Goal: Register for event/course

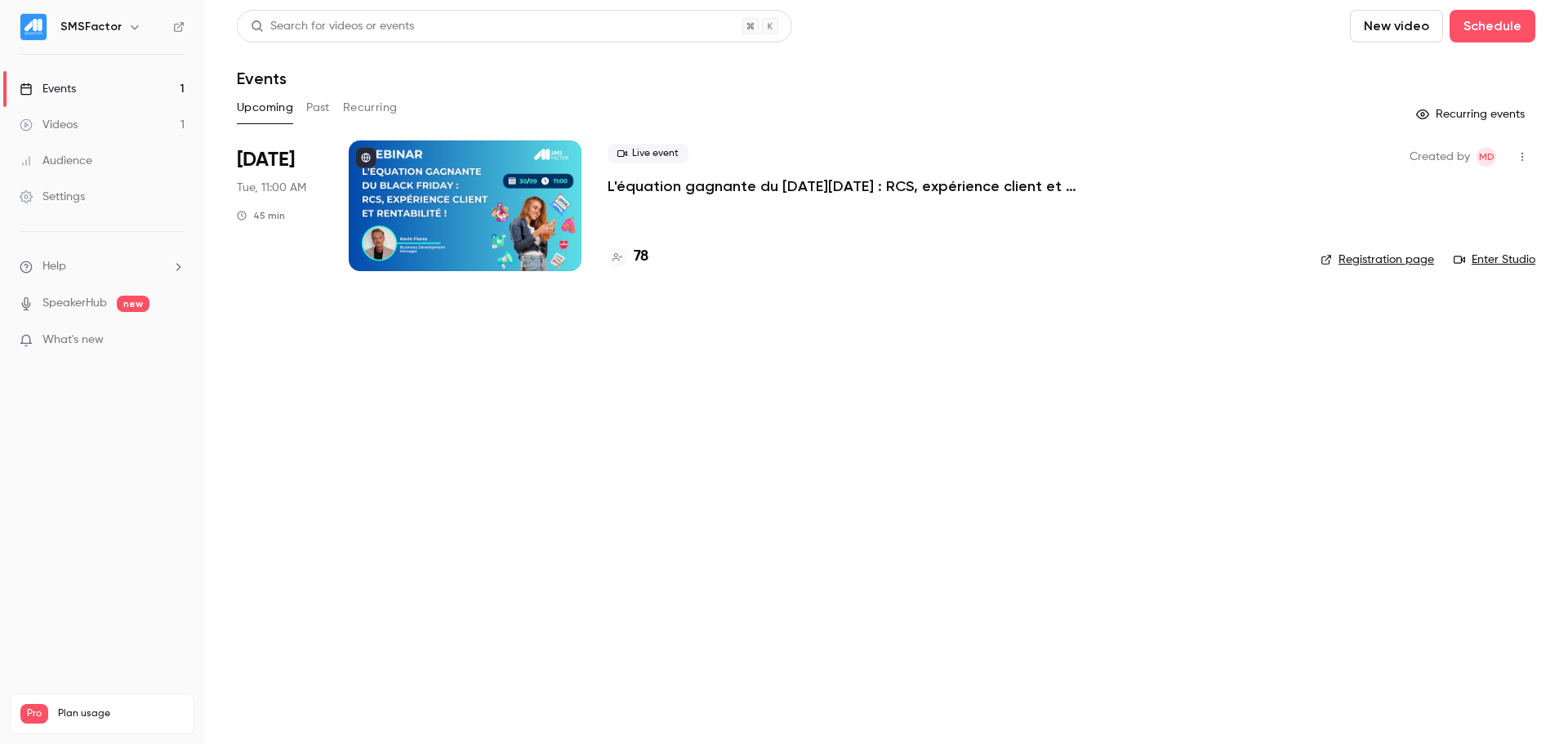
click at [685, 169] on div "Live event L'équation gagnante du [DATE][DATE] : RCS, expérience client et rent…" at bounding box center [950, 169] width 687 height 52
click at [685, 178] on p "L'équation gagnante du [DATE][DATE] : RCS, expérience client et rentabilité !" at bounding box center [852, 187] width 490 height 20
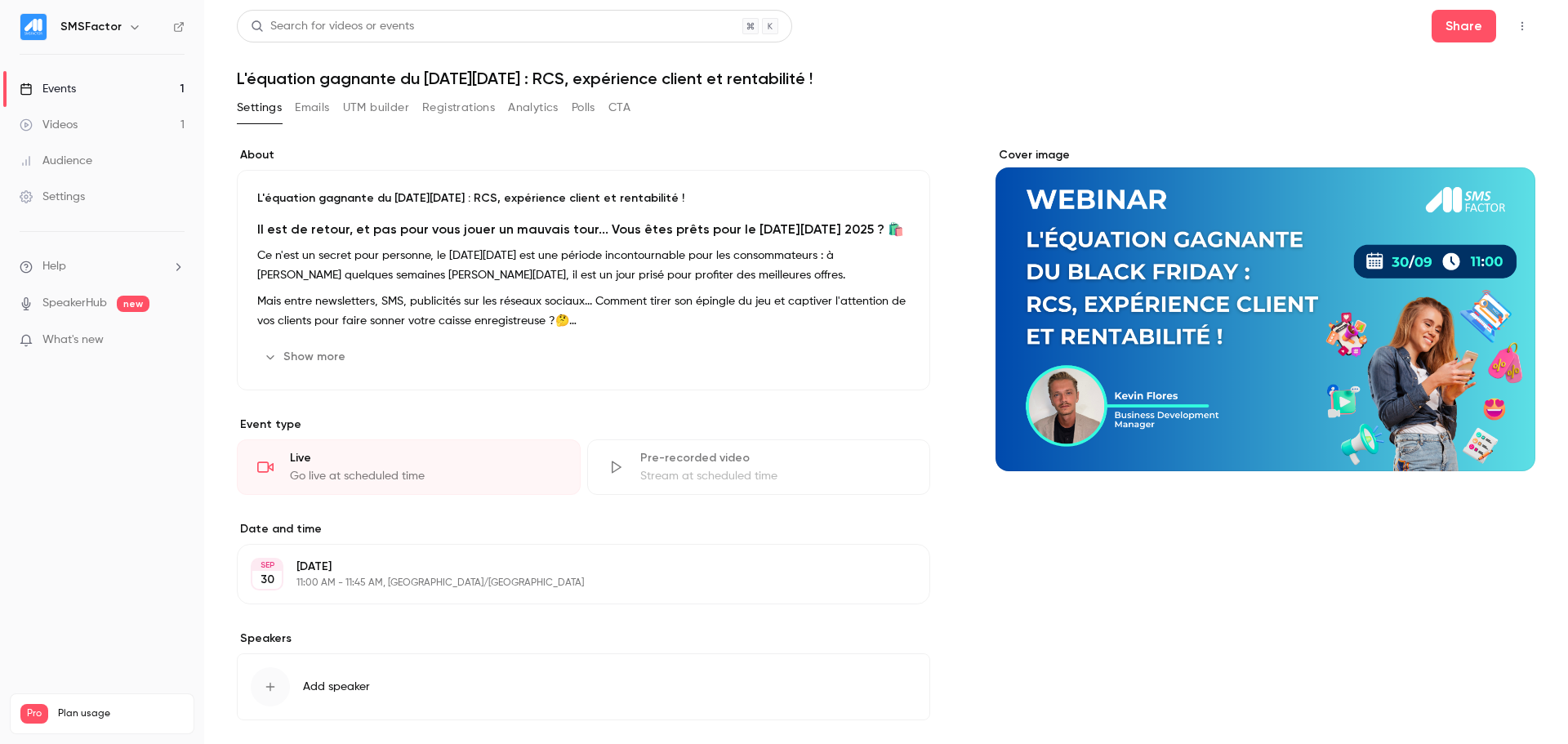
click at [473, 104] on button "Registrations" at bounding box center [459, 107] width 73 height 26
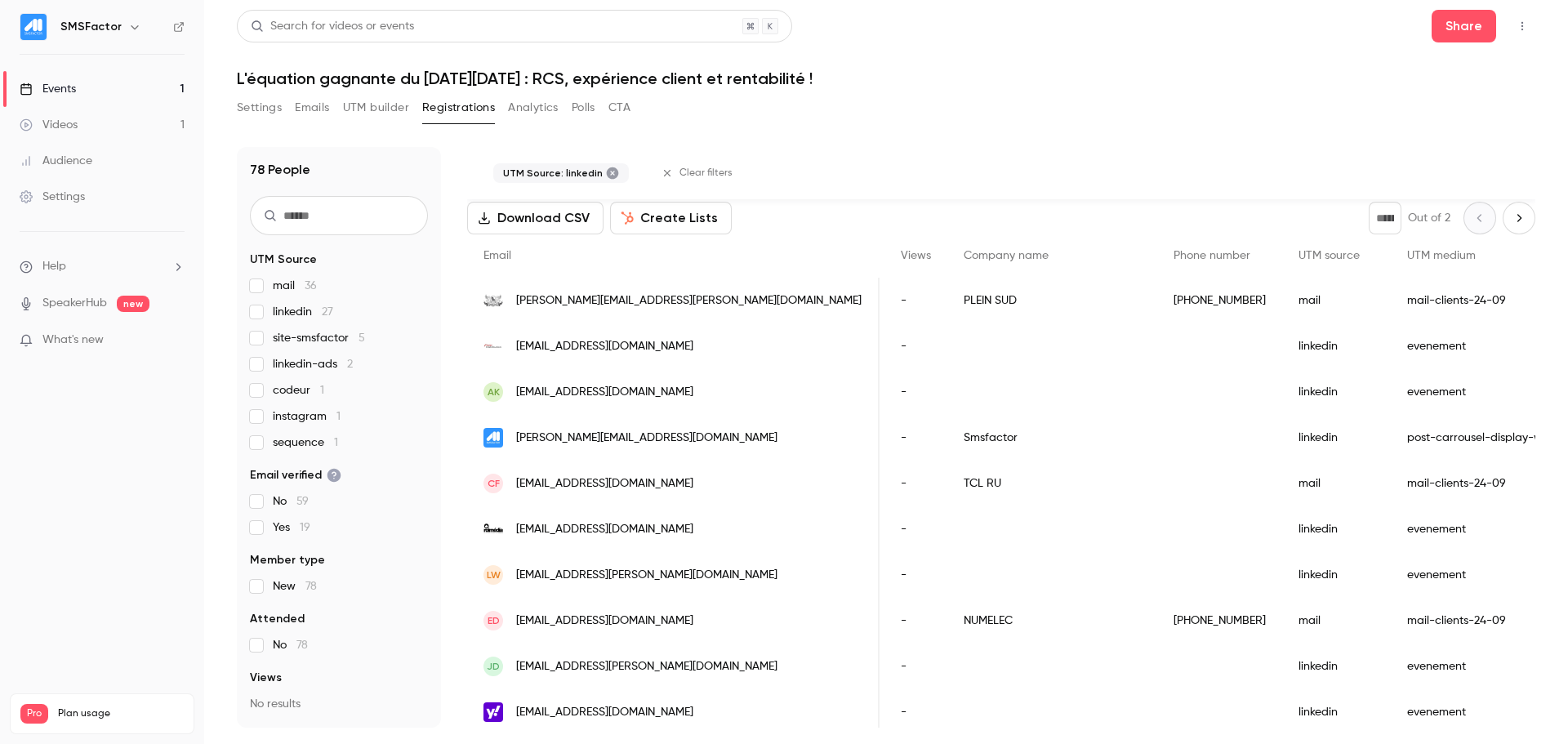
scroll to position [130, 0]
